Goal: Obtain resource: Obtain resource

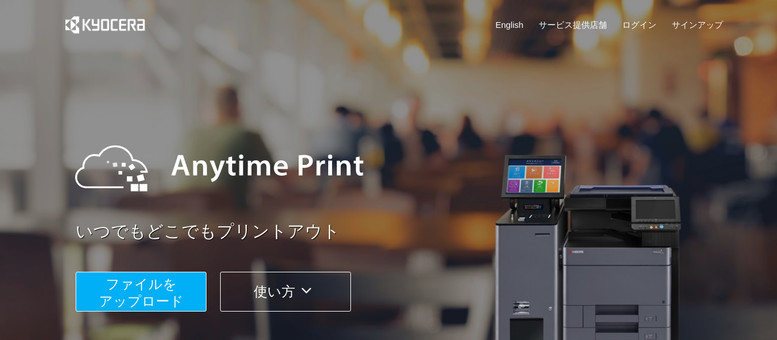
click at [169, 276] on span "ファイルを ​​アップロード" at bounding box center [141, 292] width 85 height 32
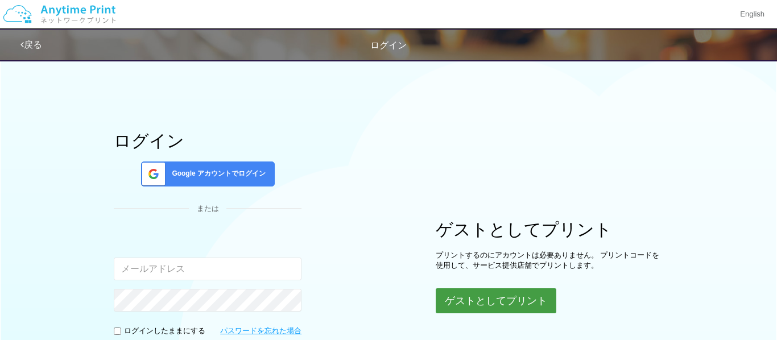
click at [444, 289] on button "ゲストとしてプリント" at bounding box center [496, 300] width 121 height 25
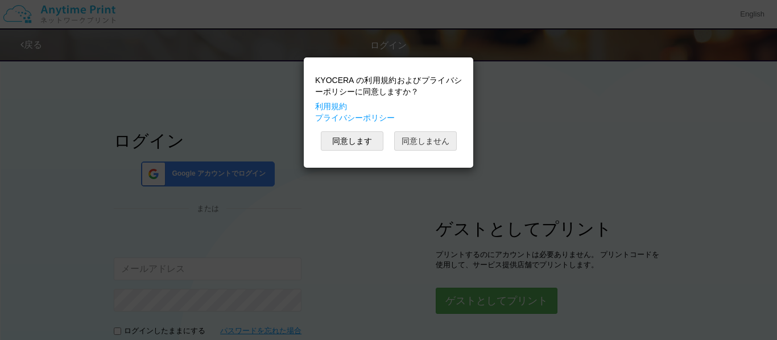
click at [412, 138] on button "同意しません" at bounding box center [425, 140] width 63 height 19
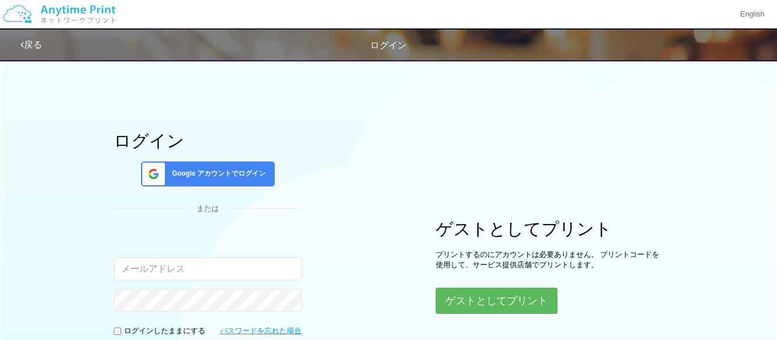
click at [412, 138] on div "KYOCERA の利用規約およびプライバシーポリシーに同意しますか？ 利用規約 プライバシーポリシー 同意します 同意しません" at bounding box center [388, 84] width 171 height 111
click at [470, 310] on button "ゲストとしてプリント" at bounding box center [496, 300] width 121 height 25
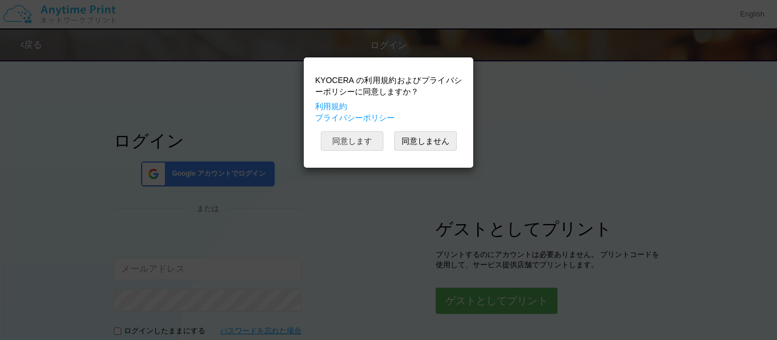
click at [343, 144] on button "同意します" at bounding box center [352, 140] width 63 height 19
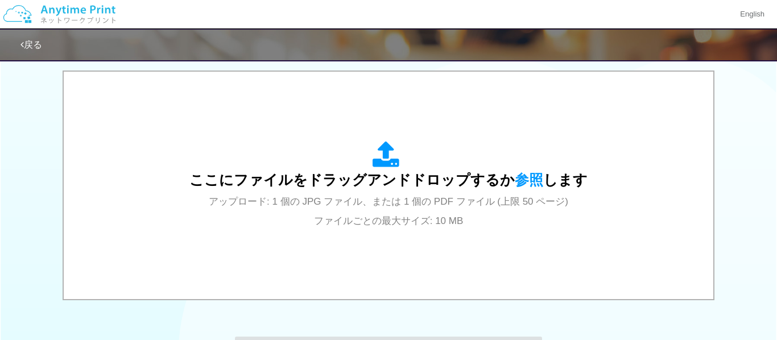
scroll to position [362, 0]
click at [343, 144] on div "ここにファイルをドラッグアンドドロップするか 参照 します アップロード: 1 個の JPG ファイル、または 1 個の PDF ファイル (上限 50 ペー…" at bounding box center [388, 184] width 398 height 89
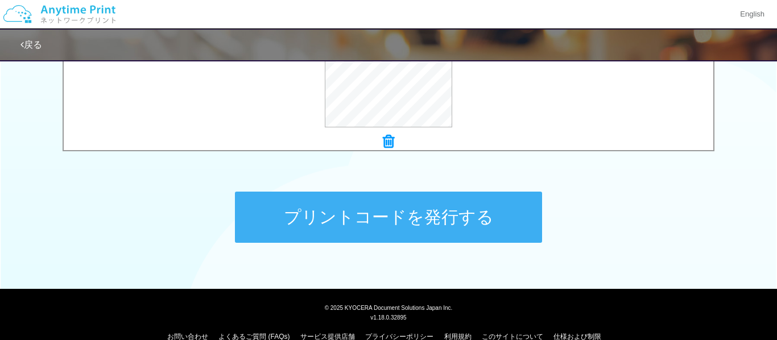
scroll to position [525, 0]
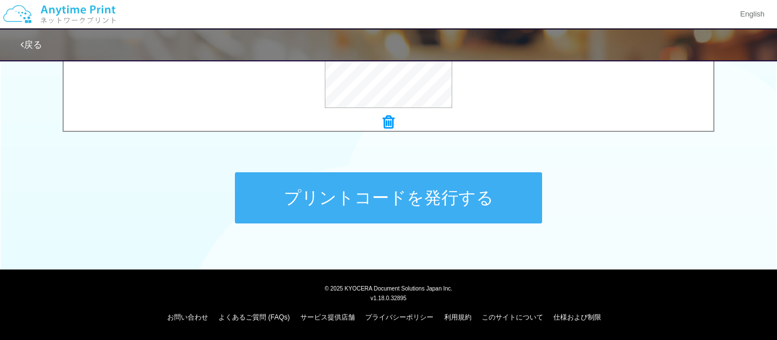
click at [451, 200] on button "プリントコードを発行する" at bounding box center [388, 197] width 307 height 51
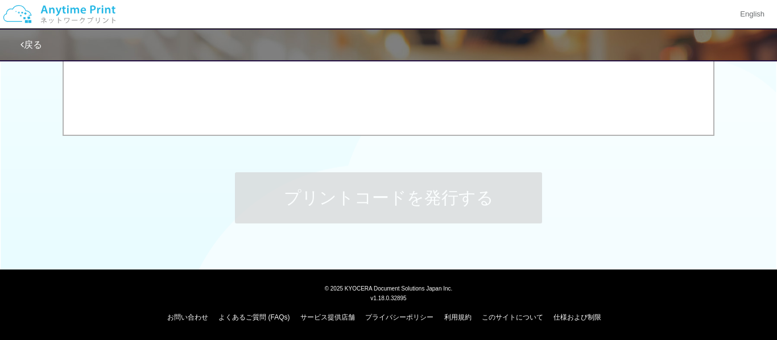
scroll to position [0, 0]
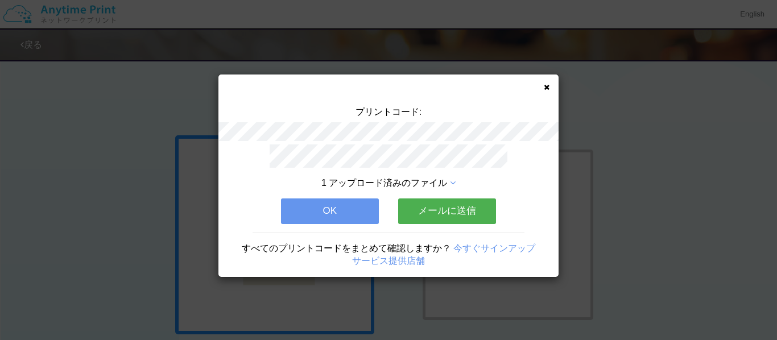
click at [537, 87] on div "プリントコード: 1 アップロード済みのファイル OK メールに送信 すべてのプリントコードをまとめて確認しますか？ 今すぐサインアップ サービス提供店舗" at bounding box center [388, 175] width 340 height 202
click at [544, 85] on icon at bounding box center [547, 87] width 6 height 7
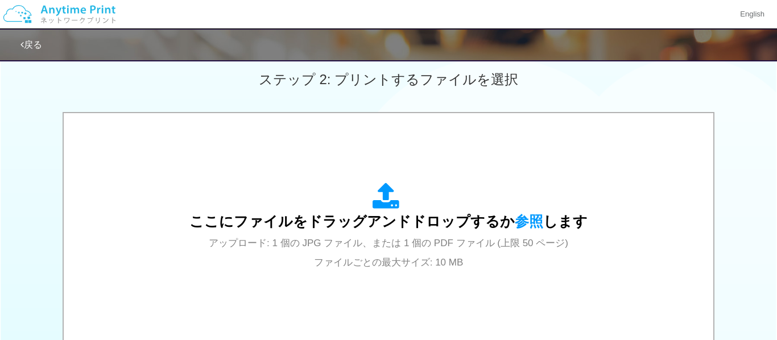
scroll to position [325, 0]
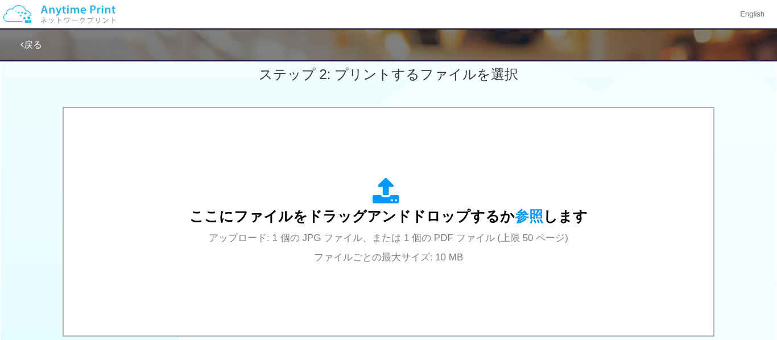
click at [229, 287] on div "ここにファイルをドラッグアンドドロップするか 参照 します アップロード: 1 個の JPG ファイル、または 1 個の PDF ファイル (上限 50 ペー…" at bounding box center [388, 221] width 627 height 205
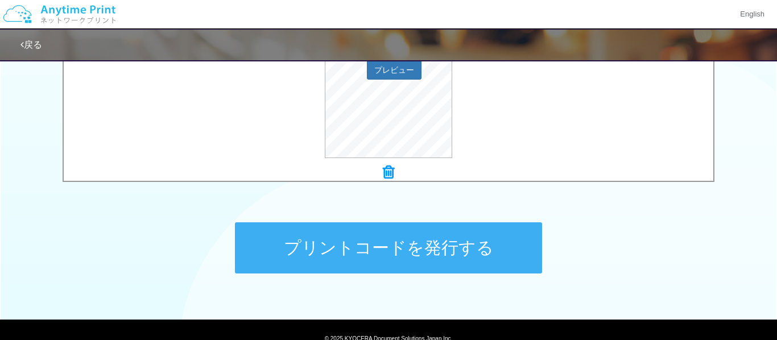
scroll to position [480, 0]
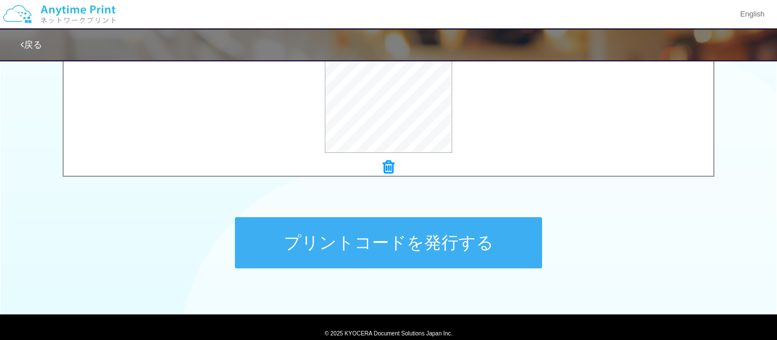
click at [487, 235] on button "プリントコードを発行する" at bounding box center [388, 242] width 307 height 51
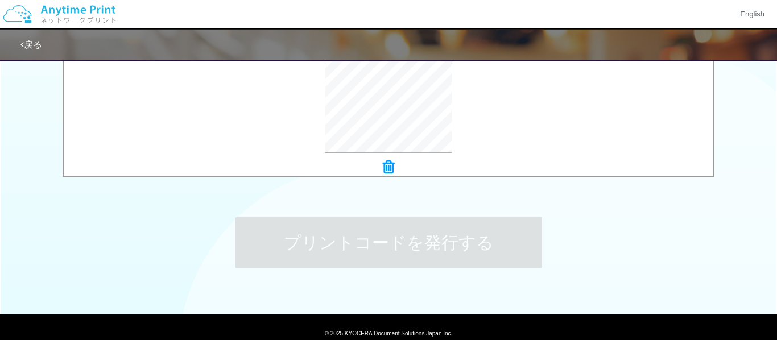
scroll to position [0, 0]
